Goal: Information Seeking & Learning: Learn about a topic

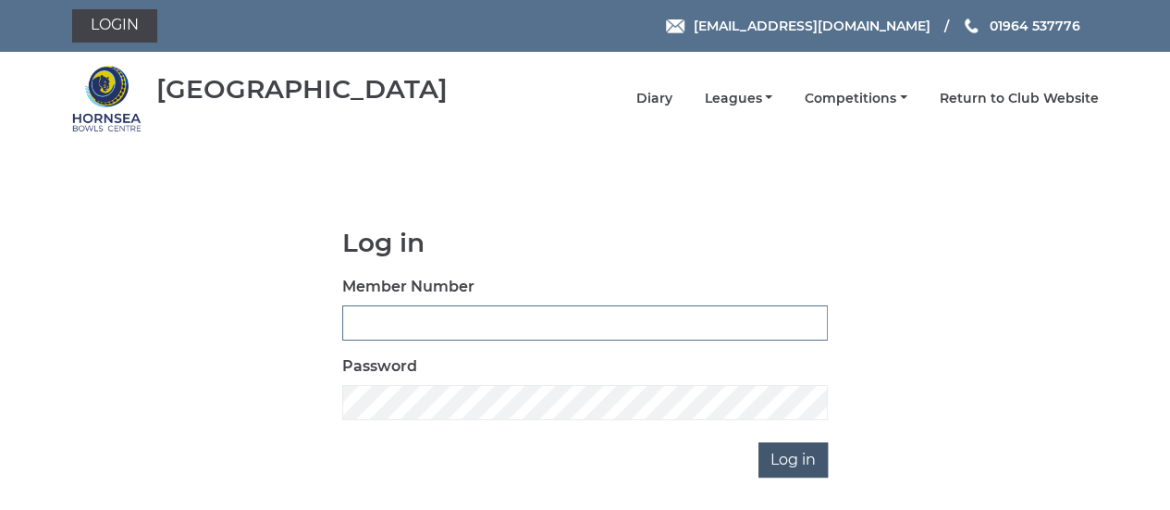
type input "0608"
click at [798, 456] on input "Log in" at bounding box center [793, 459] width 69 height 35
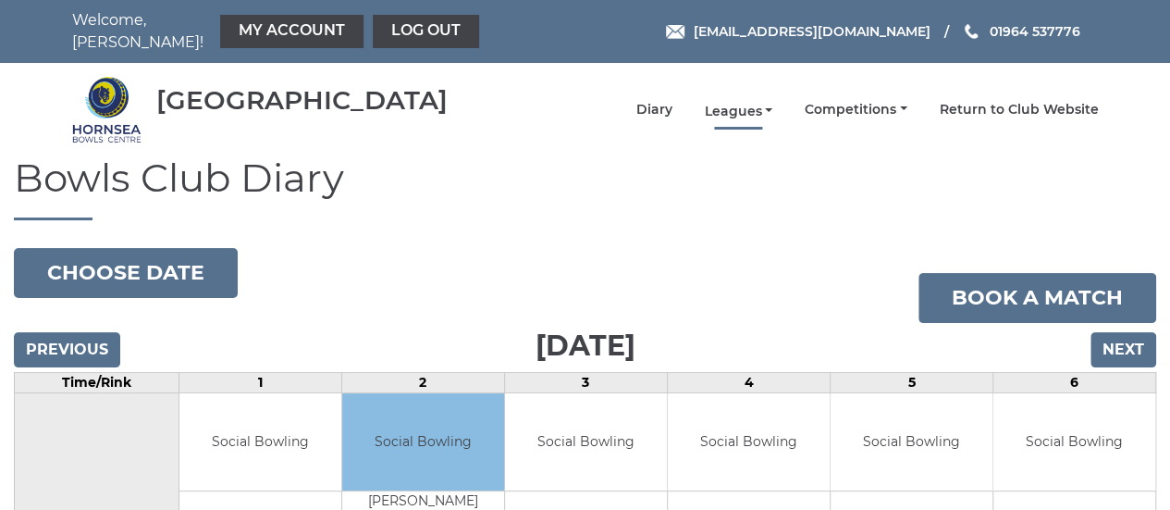
click at [771, 103] on link "Leagues" at bounding box center [738, 112] width 68 height 18
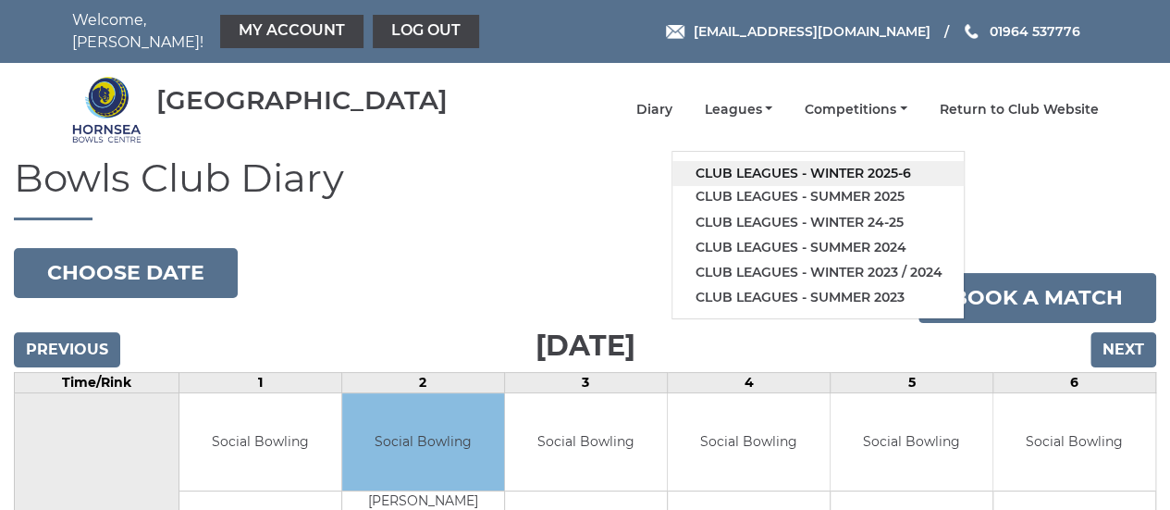
click at [801, 161] on link "Club leagues - Winter 2025-6" at bounding box center [818, 173] width 291 height 25
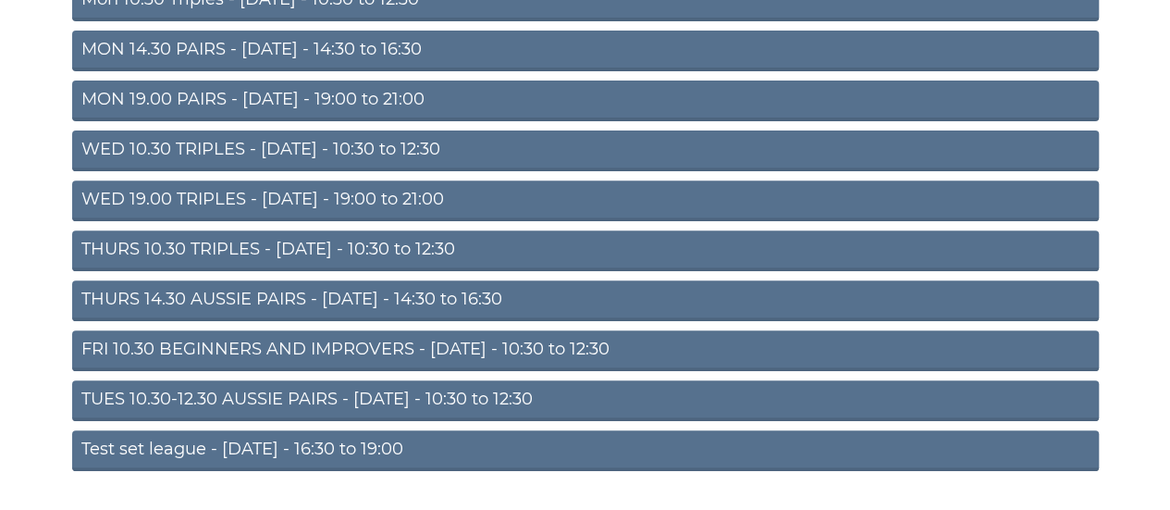
scroll to position [289, 0]
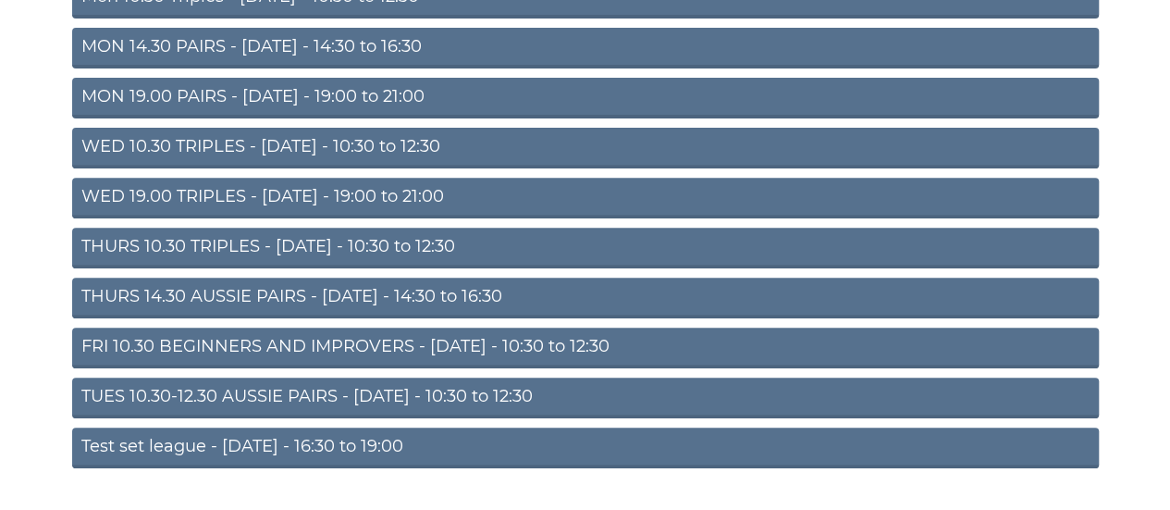
click at [286, 379] on link "TUES 10.30-12.30 AUSSIE PAIRS - Tuesday - 10:30 to 12:30" at bounding box center [585, 398] width 1027 height 41
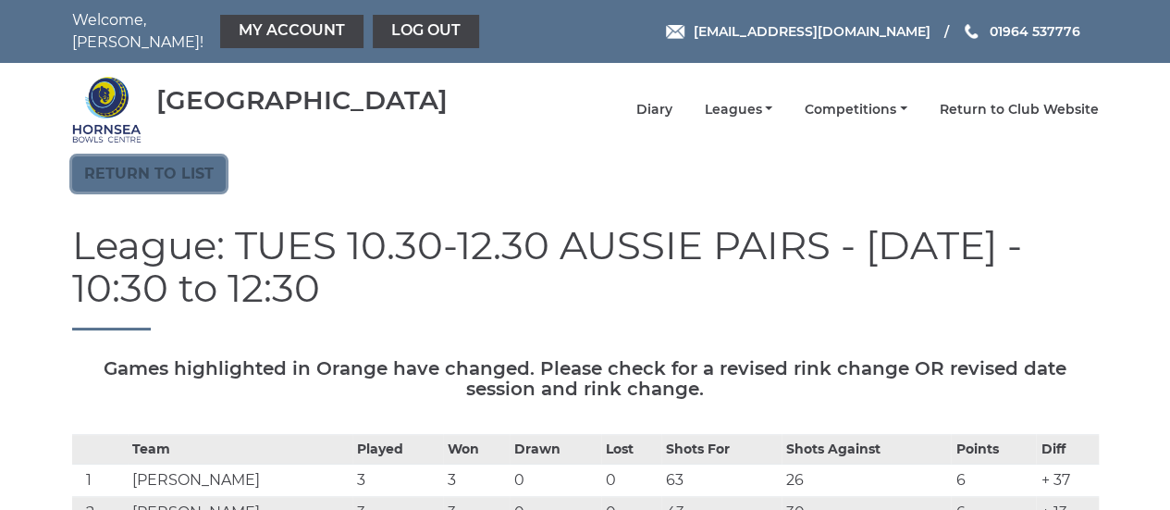
click at [183, 167] on link "Return to list" at bounding box center [149, 173] width 154 height 35
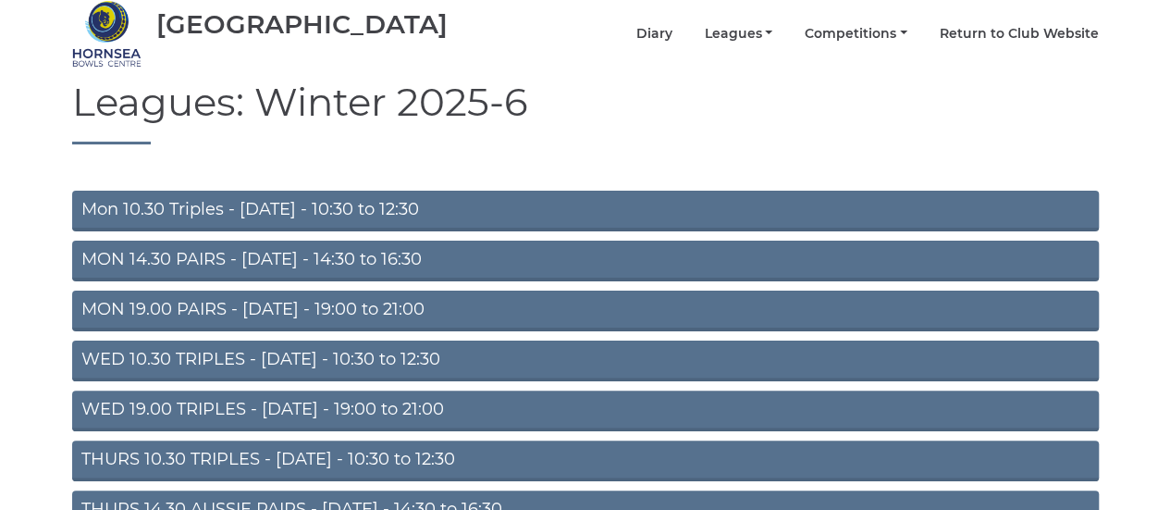
scroll to position [78, 0]
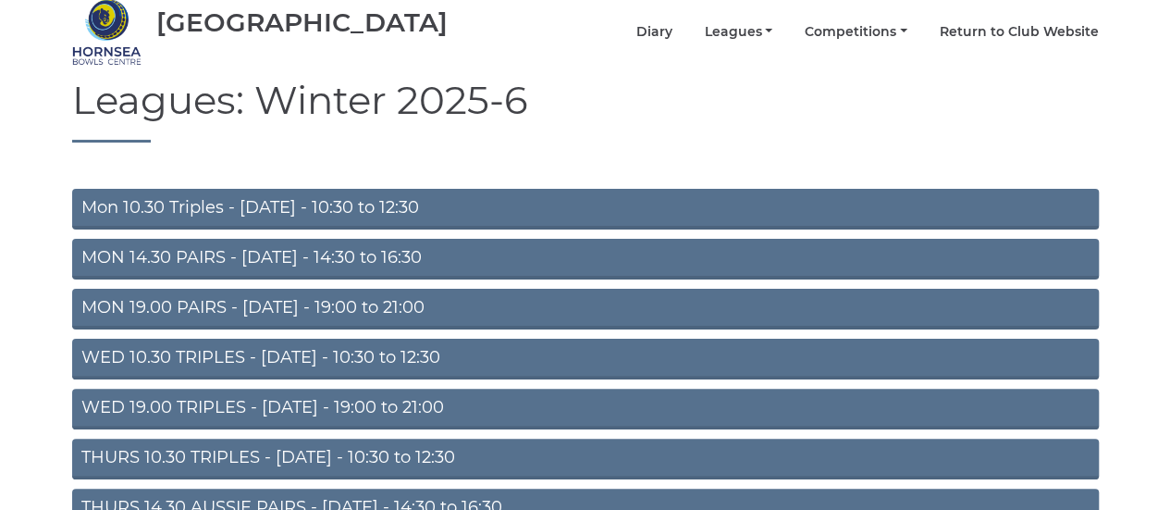
click at [330, 447] on link "THURS 10.30 TRIPLES - [DATE] - 10:30 to 12:30" at bounding box center [585, 459] width 1027 height 41
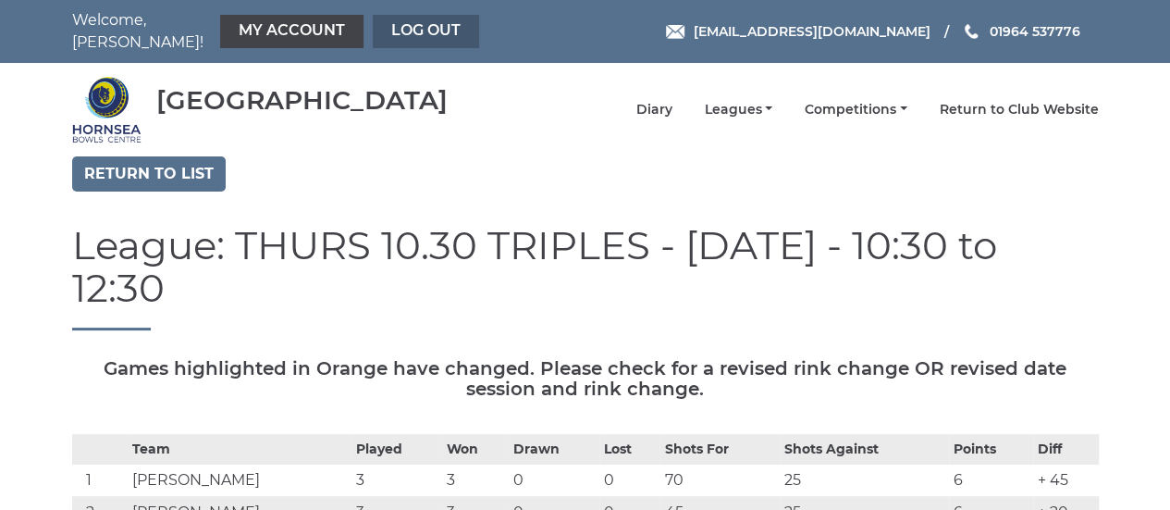
click at [397, 30] on link "Log out" at bounding box center [426, 31] width 106 height 33
